Goal: Information Seeking & Learning: Learn about a topic

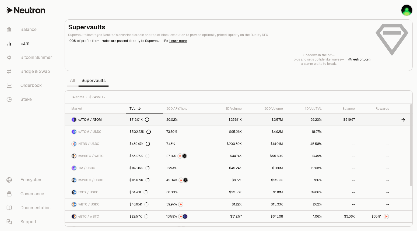
click at [123, 117] on link "dATOM / ATOM" at bounding box center [95, 120] width 61 height 12
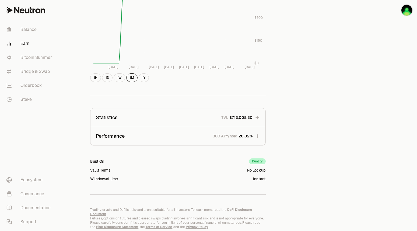
scroll to position [275, 0]
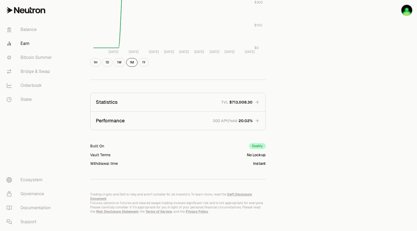
click at [255, 119] on icon "button" at bounding box center [257, 120] width 5 height 5
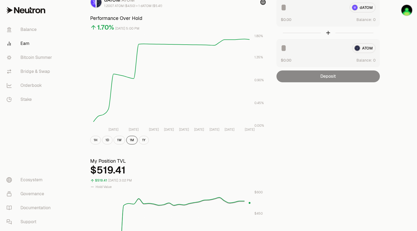
scroll to position [0, 0]
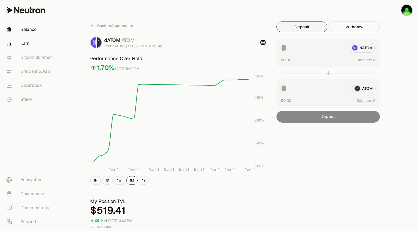
click at [28, 33] on link "Balance" at bounding box center [30, 30] width 56 height 14
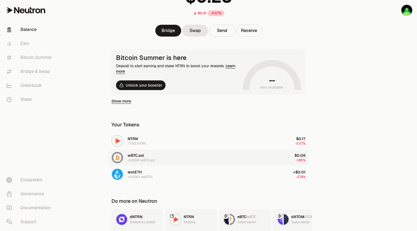
scroll to position [98, 0]
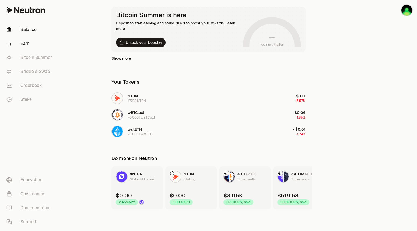
click at [22, 43] on link "Earn" at bounding box center [30, 44] width 56 height 14
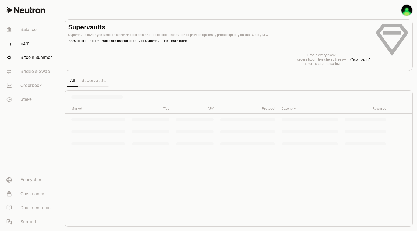
click at [27, 54] on link "Bitcoin Summer" at bounding box center [30, 58] width 56 height 14
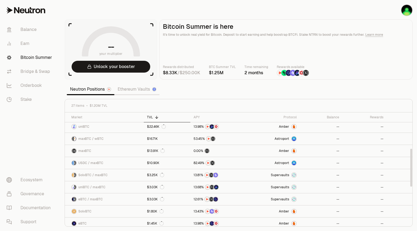
scroll to position [6, 0]
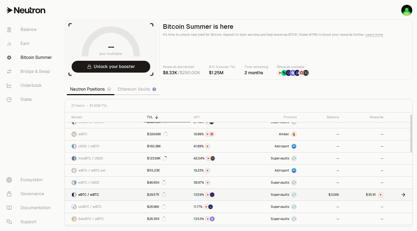
click at [113, 193] on link "eBTC / wBTC" at bounding box center [104, 195] width 79 height 12
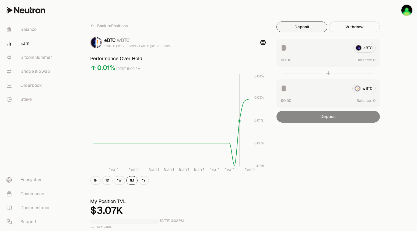
scroll to position [197, 0]
